Goal: Information Seeking & Learning: Find specific fact

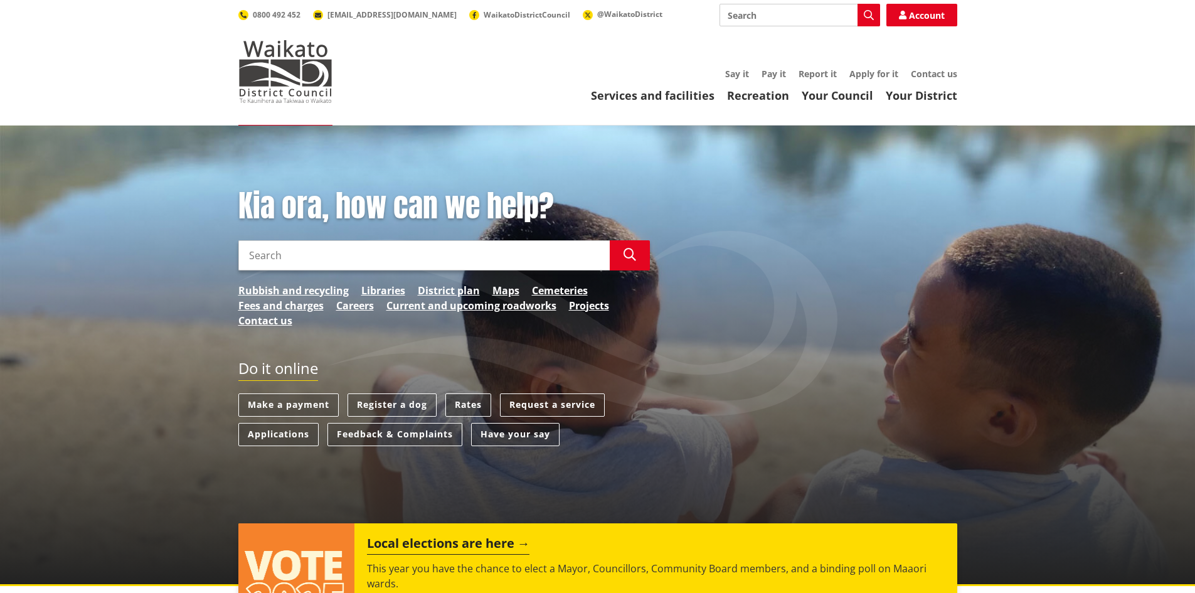
click at [464, 412] on link "Rates" at bounding box center [468, 404] width 46 height 23
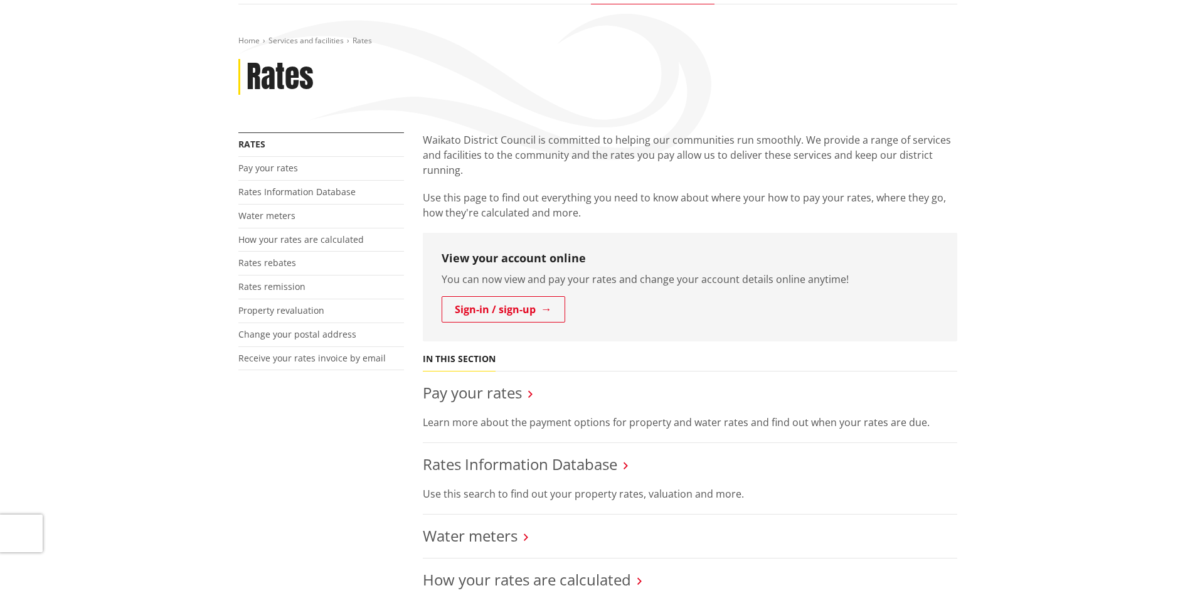
scroll to position [251, 0]
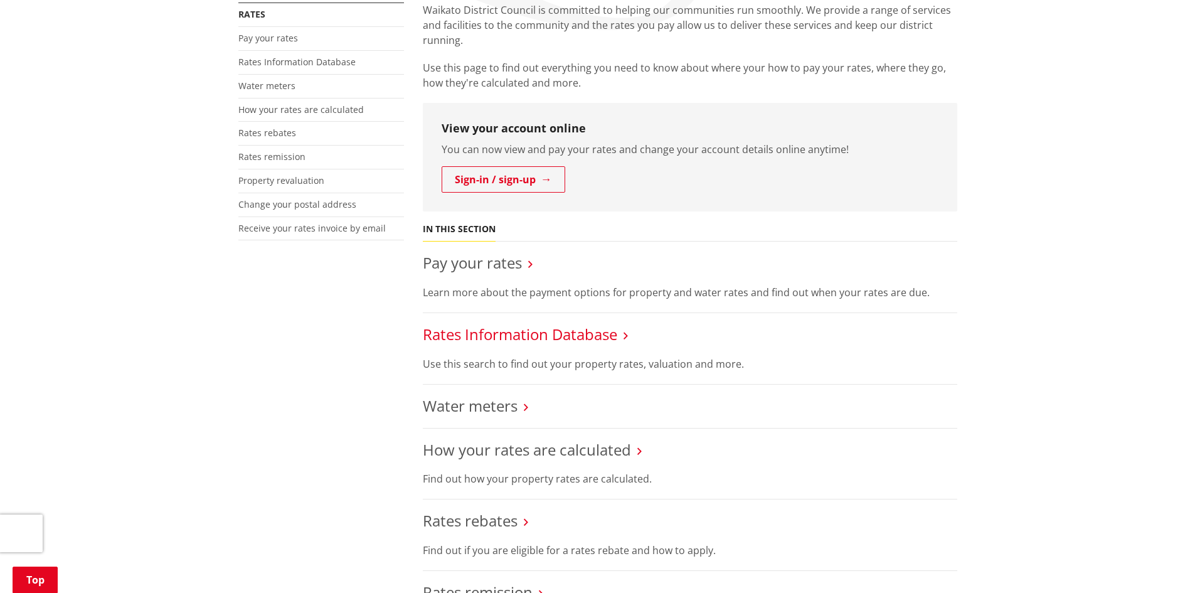
click at [509, 336] on link "Rates Information Database" at bounding box center [520, 334] width 194 height 21
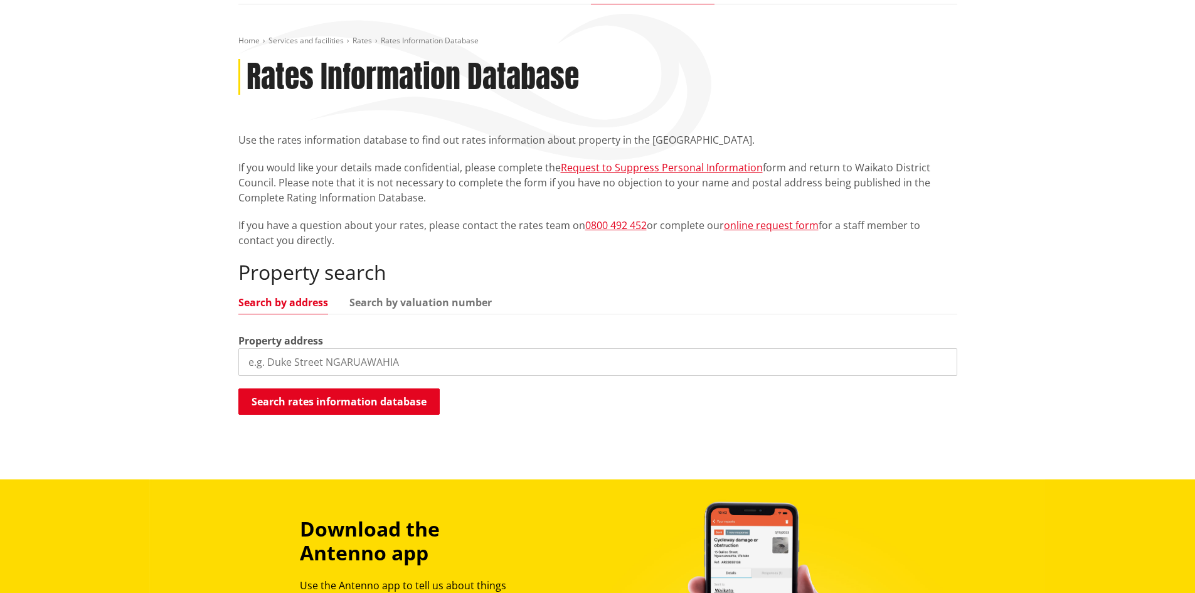
scroll to position [125, 0]
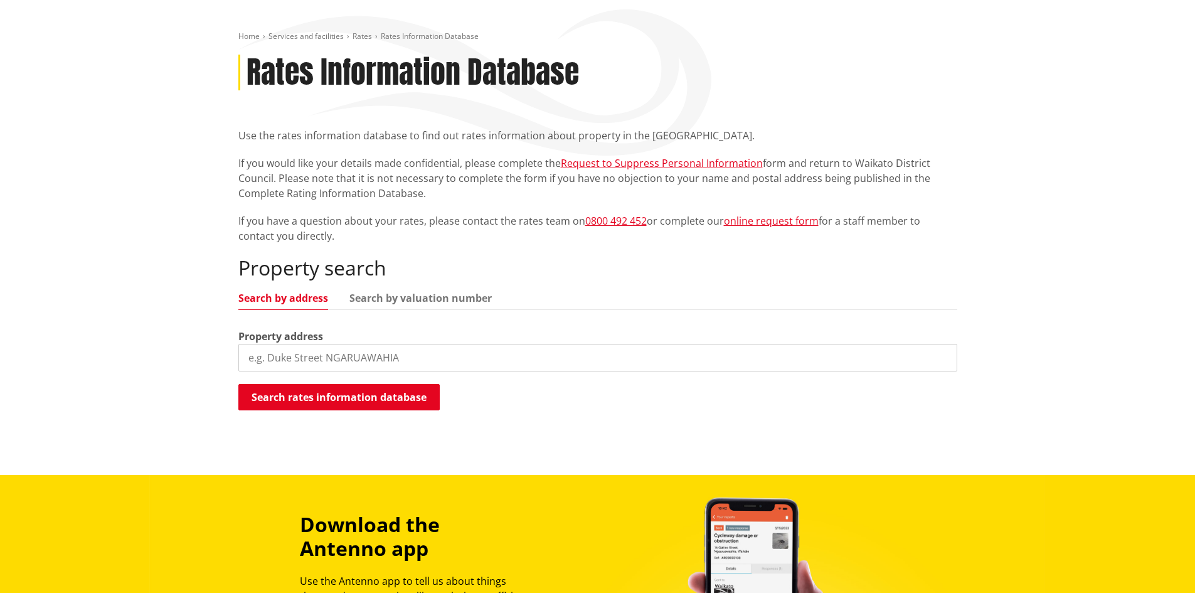
click at [442, 354] on input "search" at bounding box center [597, 358] width 719 height 28
type input "373 masters road"
click at [327, 398] on button "Search rates information database" at bounding box center [338, 397] width 201 height 26
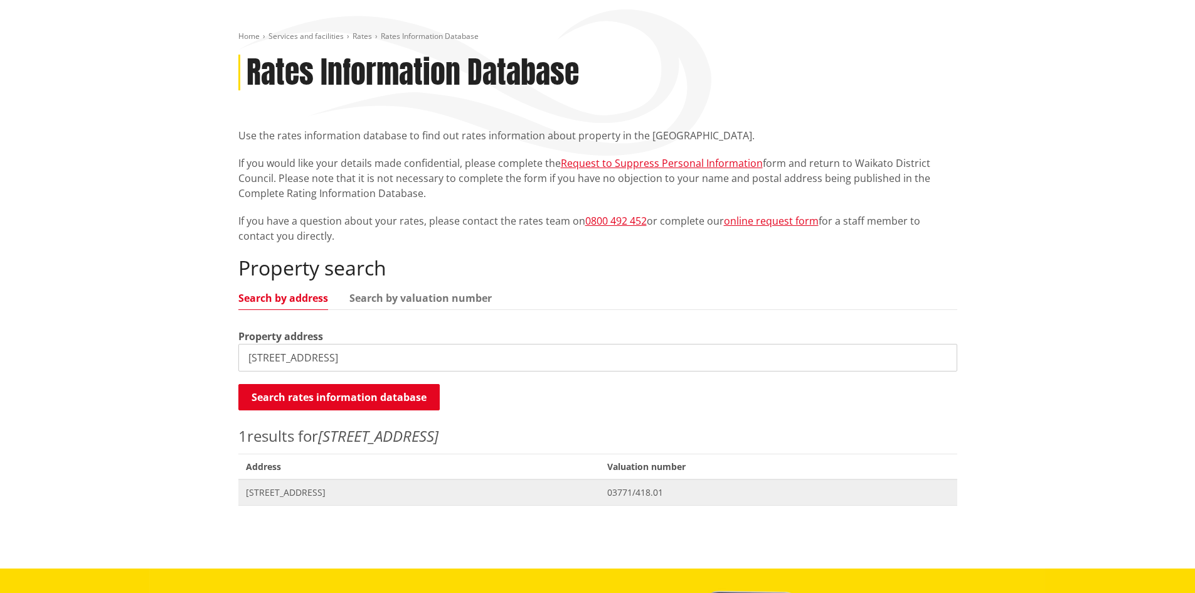
click at [317, 495] on span "373 Masters Road WAIUKU" at bounding box center [419, 492] width 347 height 13
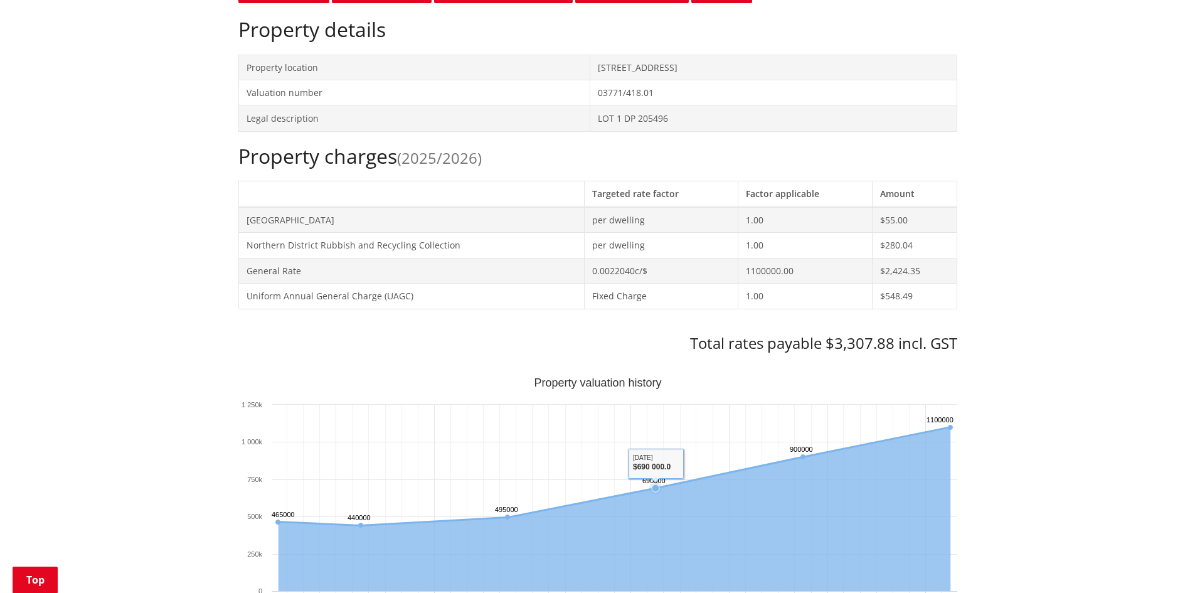
scroll to position [174, 0]
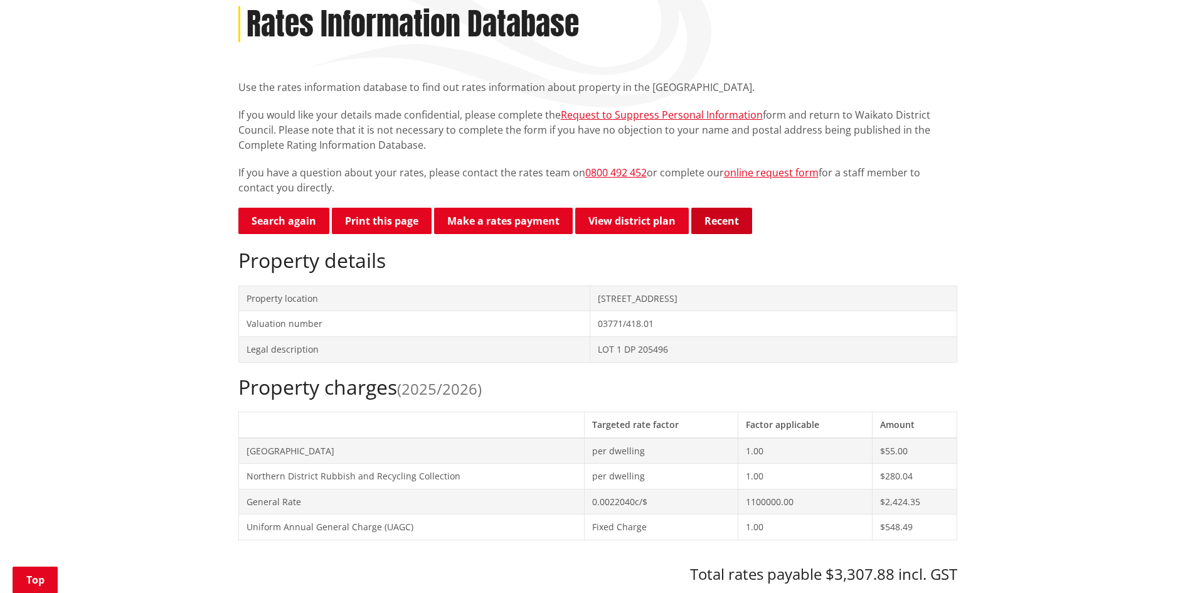
click at [714, 216] on button "Recent" at bounding box center [721, 221] width 61 height 26
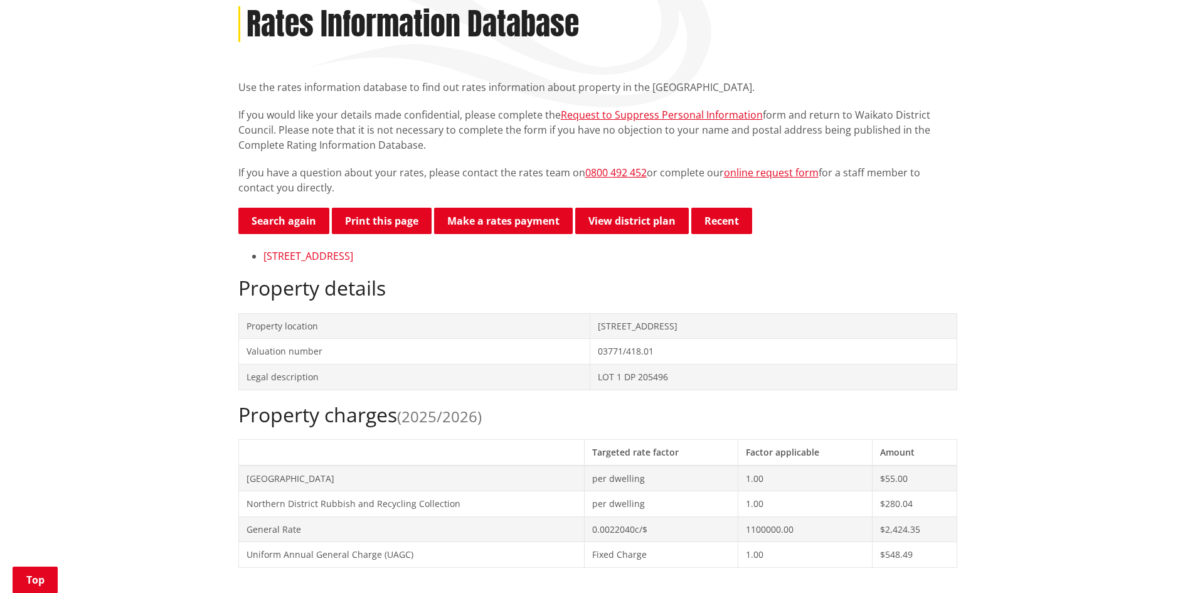
click at [353, 256] on link "[STREET_ADDRESS]" at bounding box center [308, 256] width 90 height 14
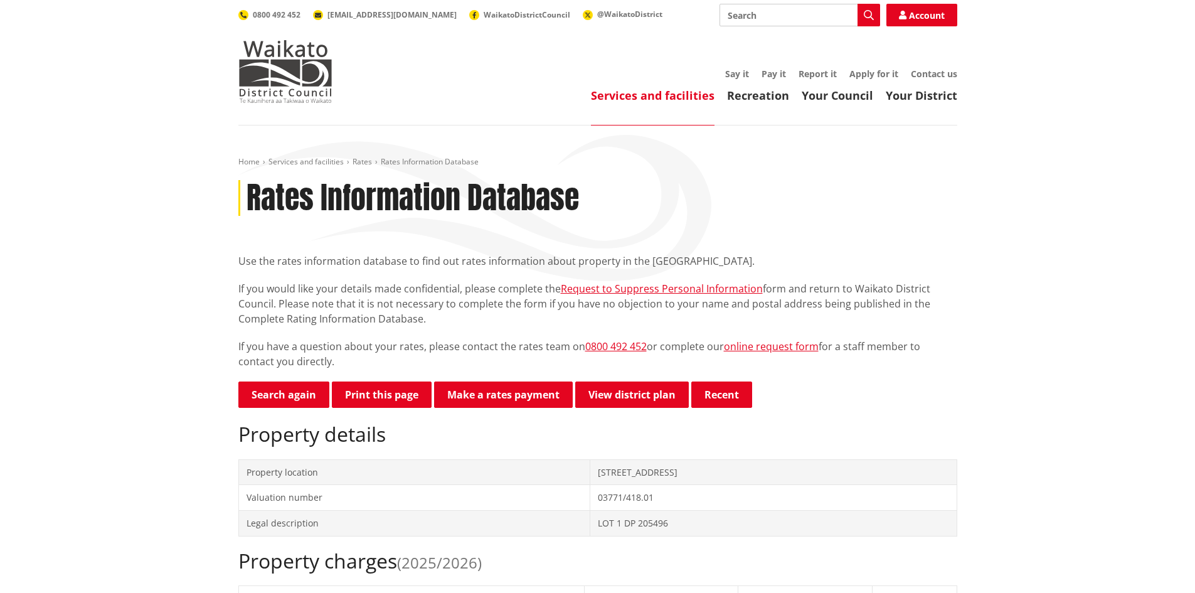
click at [866, 192] on div "Rates Information Database" at bounding box center [597, 198] width 719 height 36
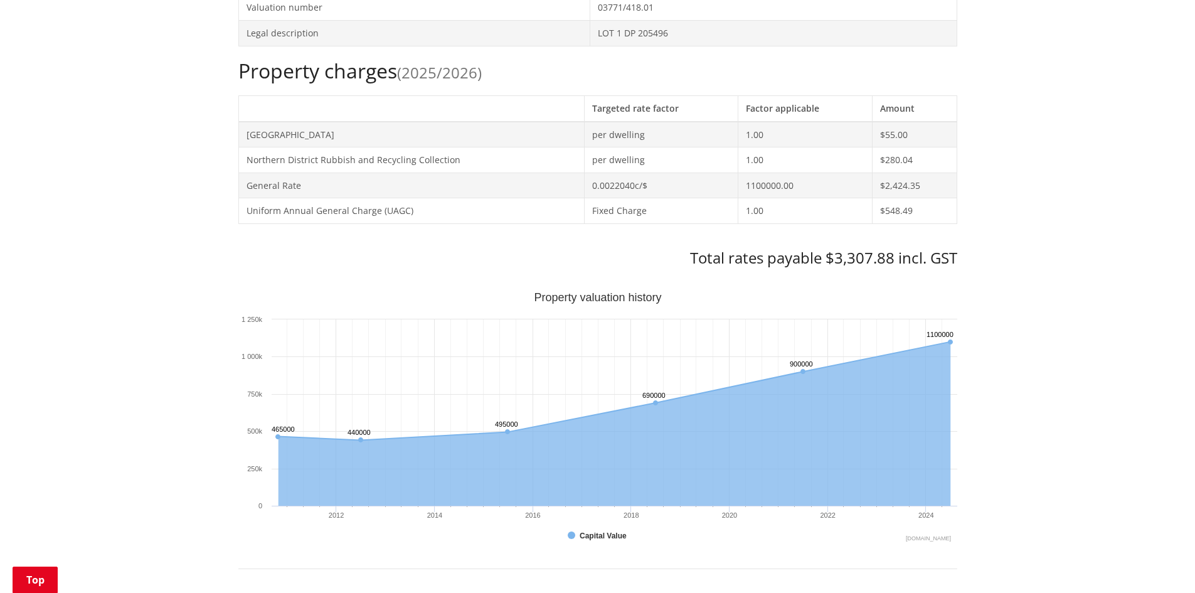
scroll to position [502, 0]
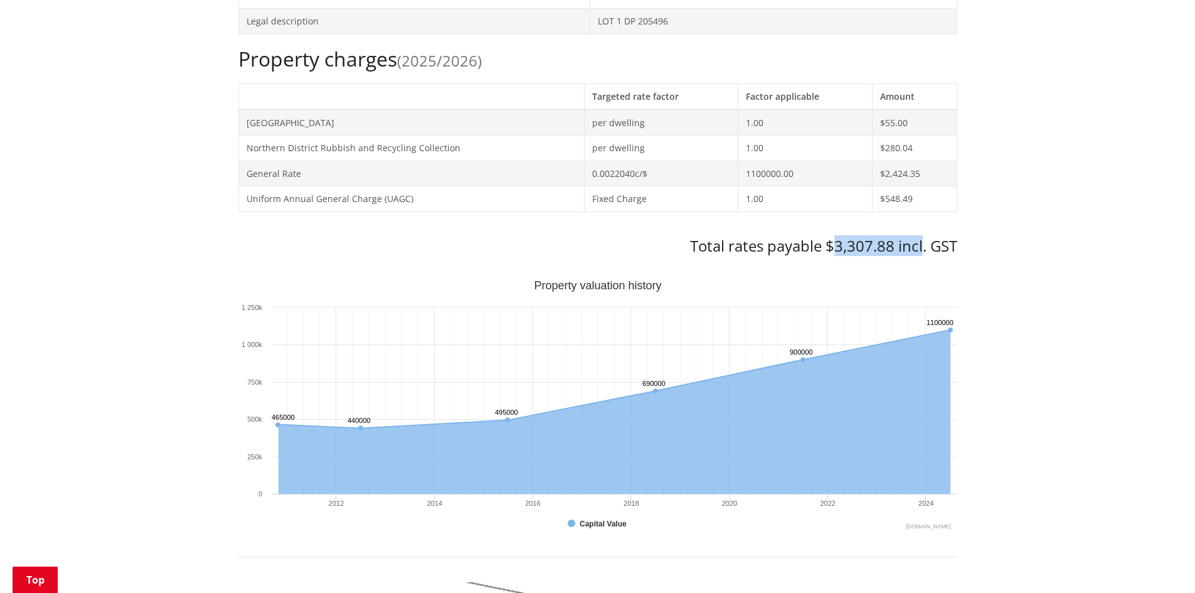
drag, startPoint x: 830, startPoint y: 245, endPoint x: 921, endPoint y: 248, distance: 91.0
click at [921, 248] on h3 "Total rates payable $3,307.88 incl. GST" at bounding box center [597, 246] width 719 height 18
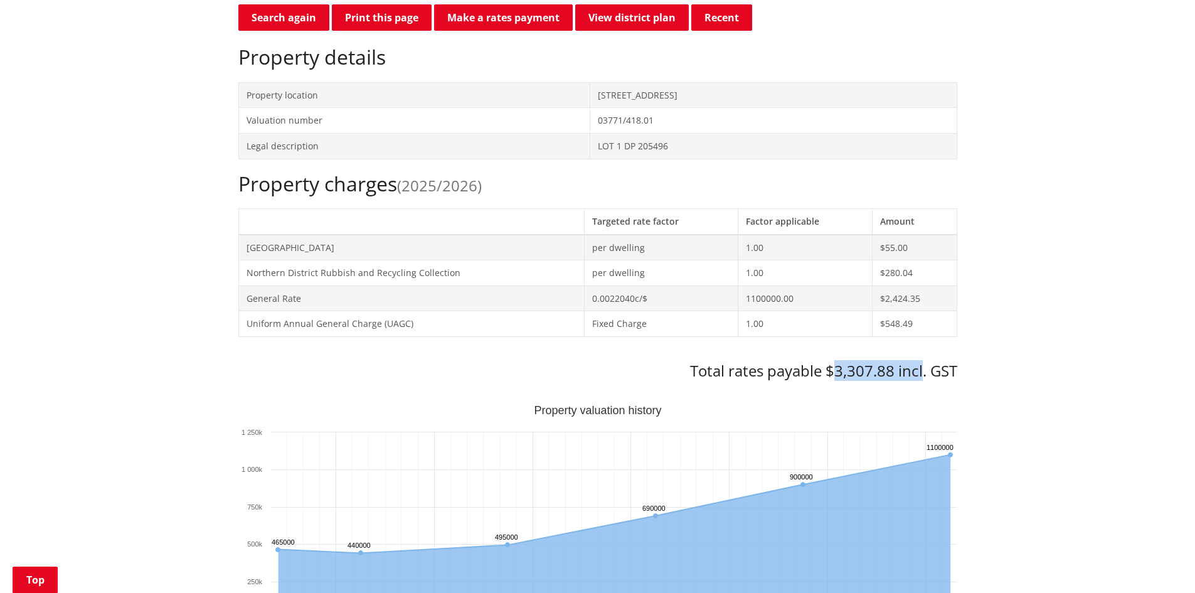
scroll to position [376, 0]
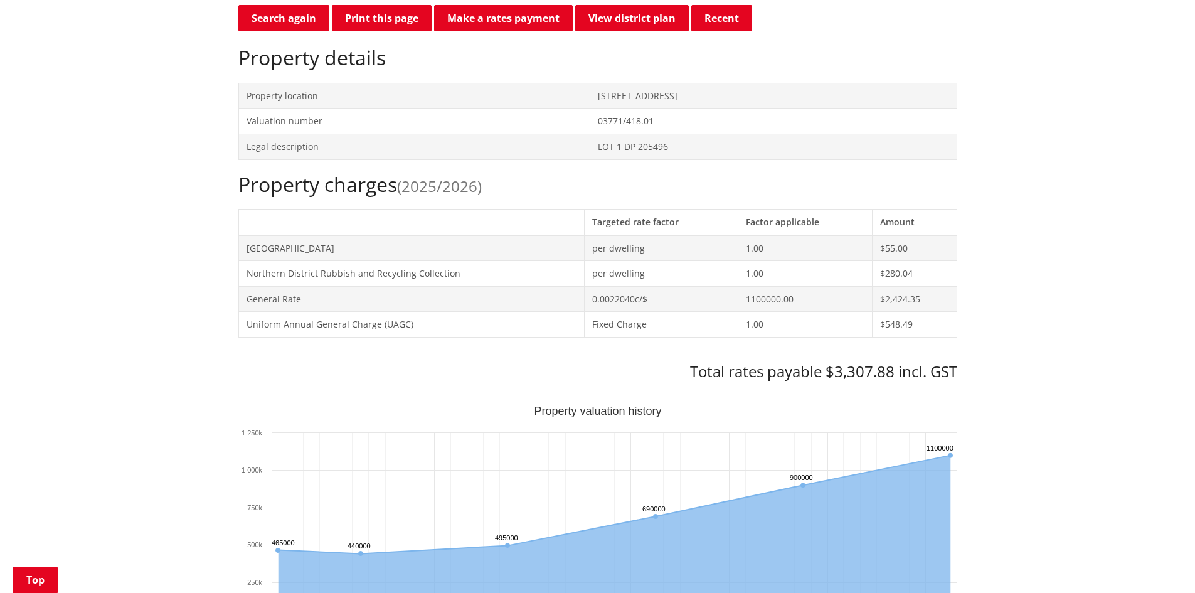
drag, startPoint x: 835, startPoint y: 371, endPoint x: 927, endPoint y: 375, distance: 91.6
click at [927, 374] on h3 "Total rates payable $3,307.88 incl. GST" at bounding box center [597, 371] width 719 height 18
click at [1060, 280] on div "Home Services and facilities Rates Rates Information Database Rates Information…" at bounding box center [597, 577] width 1195 height 1656
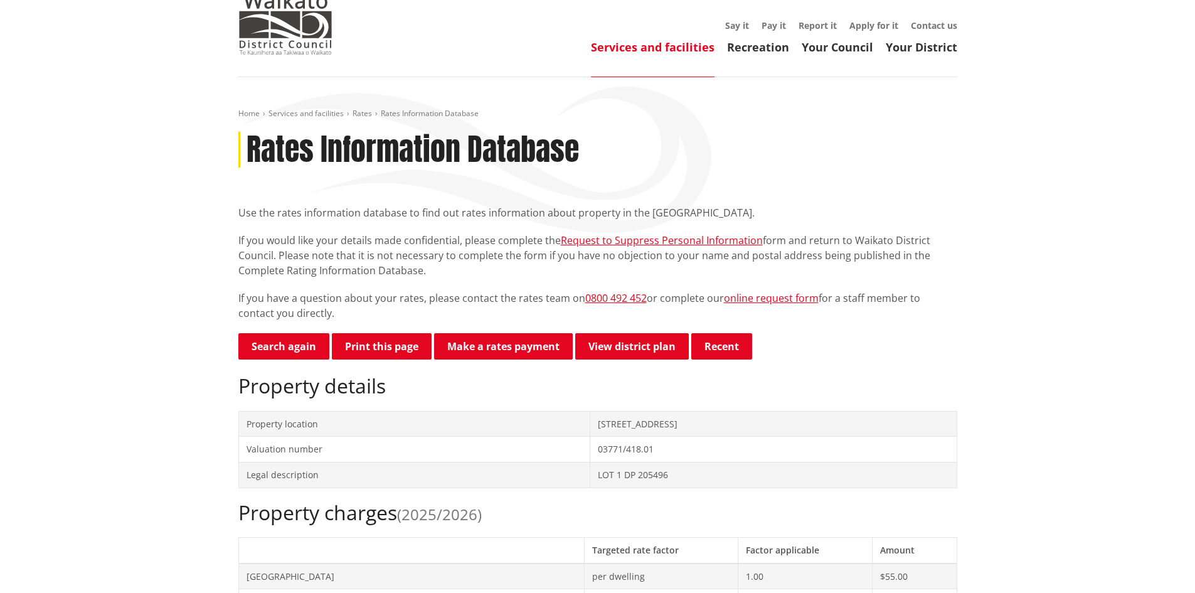
scroll to position [8, 0]
